Goal: Communication & Community: Answer question/provide support

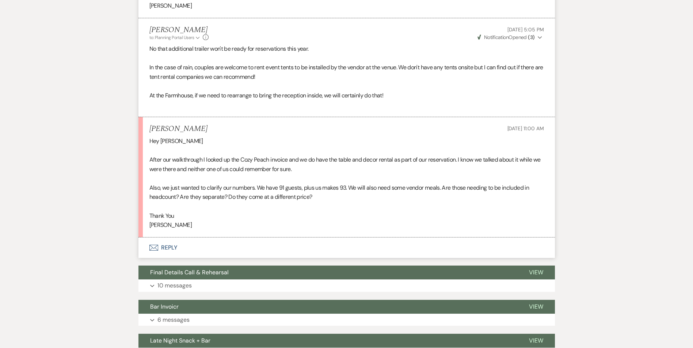
scroll to position [6431, 0]
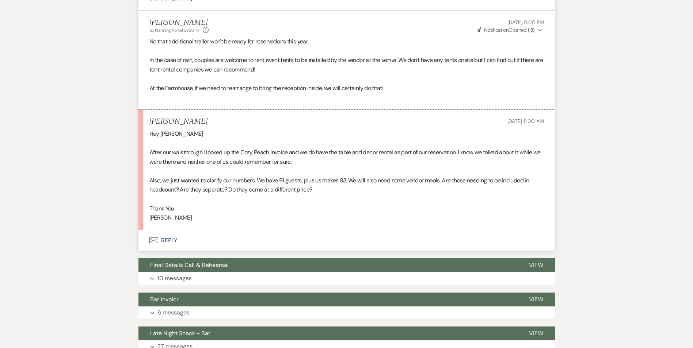
click at [163, 250] on button "Envelope Reply" at bounding box center [346, 240] width 416 height 20
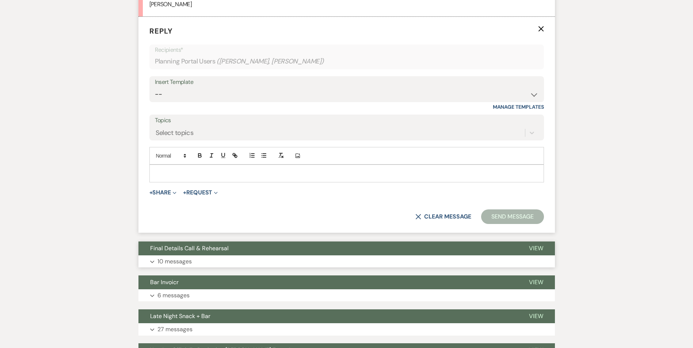
scroll to position [6651, 0]
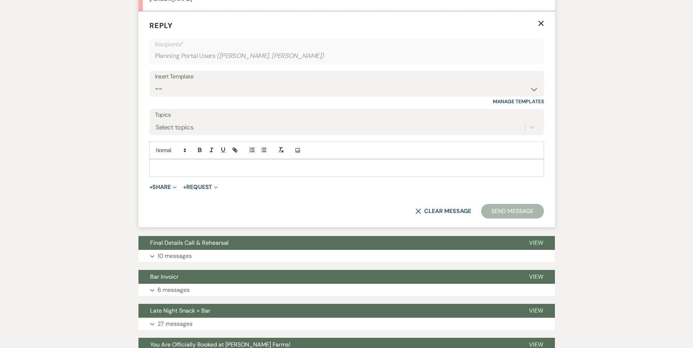
click at [200, 172] on p at bounding box center [346, 168] width 383 height 8
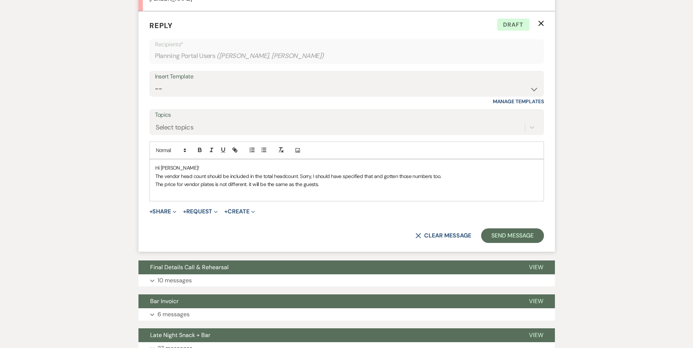
click at [288, 188] on p "The price for vendor plates is not different. it will be the same as the guests." at bounding box center [346, 184] width 383 height 8
click at [338, 188] on p "The price for vendor plates is not different. it will be the same price as the …" at bounding box center [346, 184] width 383 height 8
click at [347, 188] on p "The price for vendor plates is not different. it will be the same price as the …" at bounding box center [346, 184] width 383 height 8
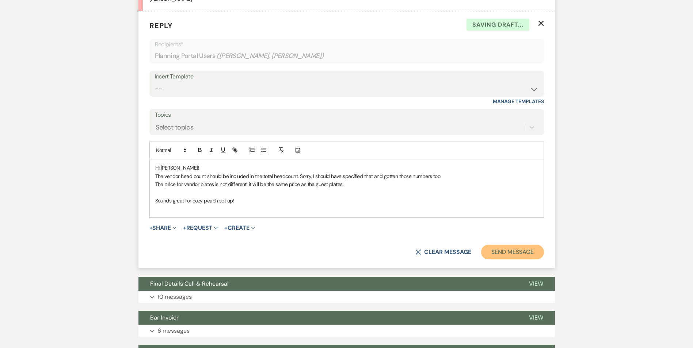
click at [521, 257] on button "Send Message" at bounding box center [512, 252] width 62 height 15
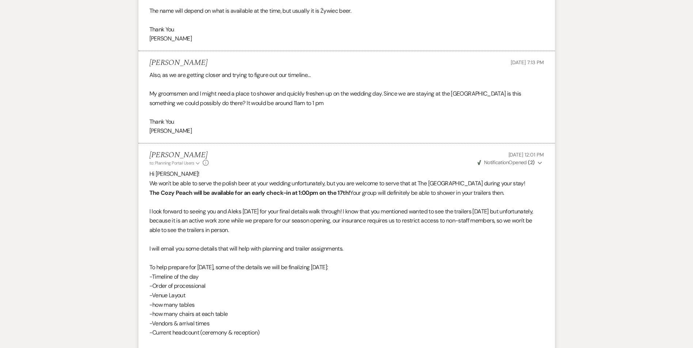
scroll to position [5848, 0]
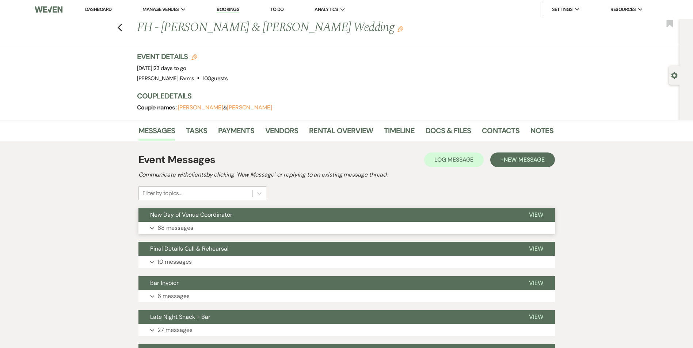
click at [178, 227] on p "68 messages" at bounding box center [175, 227] width 36 height 9
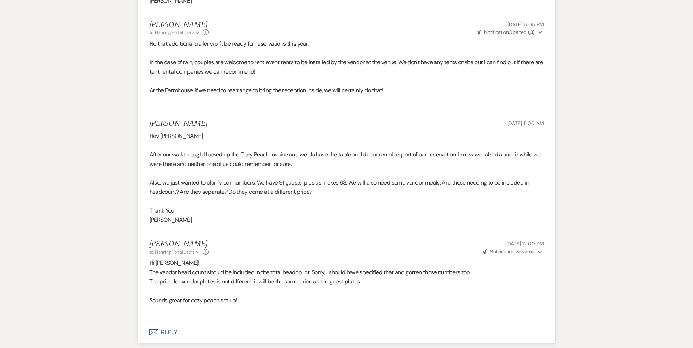
scroll to position [6437, 0]
